Goal: Task Accomplishment & Management: Use online tool/utility

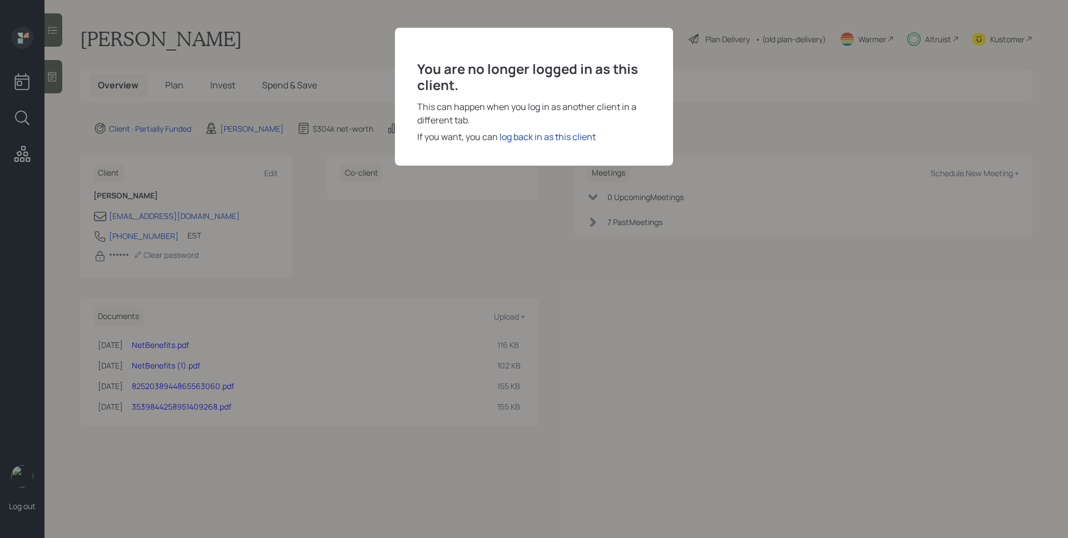
click at [545, 133] on div "log back in as this client" at bounding box center [547, 136] width 96 height 13
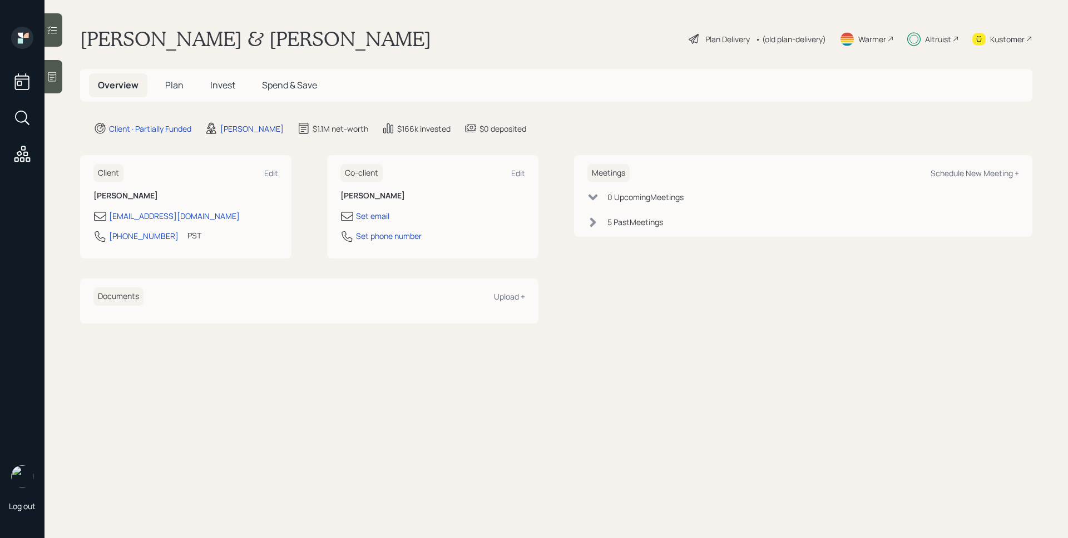
click at [711, 33] on div "Plan Delivery" at bounding box center [727, 39] width 44 height 12
